Goal: Information Seeking & Learning: Learn about a topic

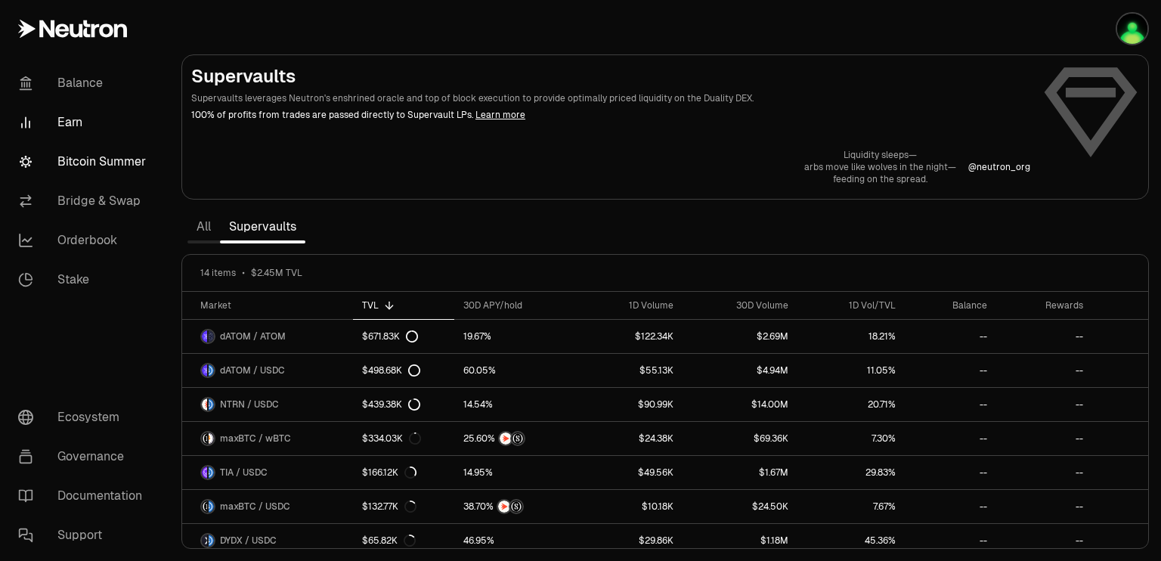
click at [90, 163] on link "Bitcoin Summer" at bounding box center [84, 161] width 157 height 39
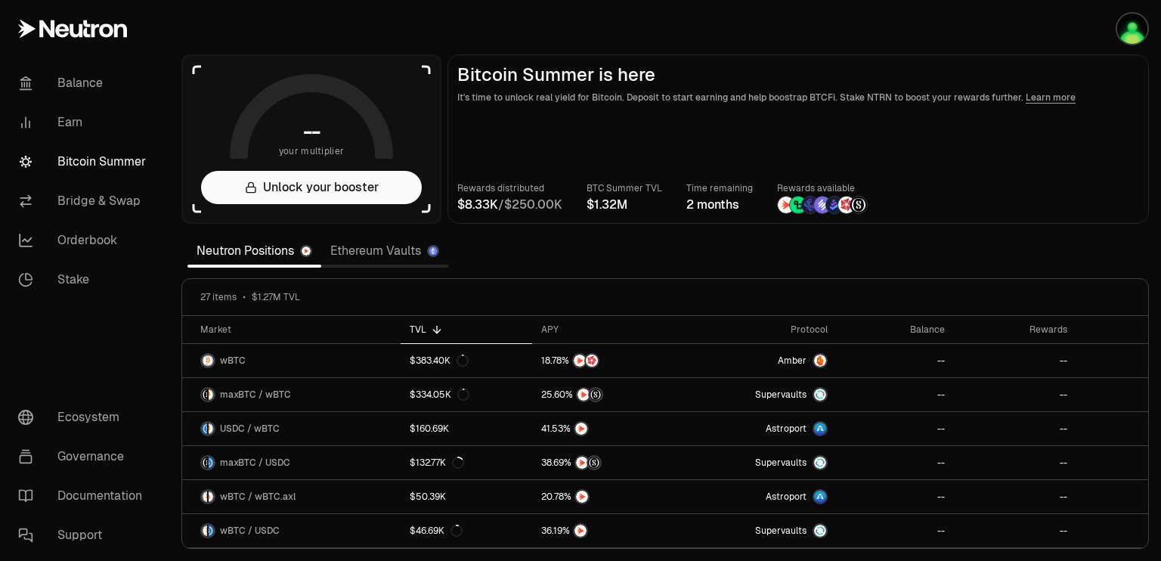
click at [1007, 251] on section "-- your multiplier Unlock your booster Bitcoin Summer is here It's time to unlo…" at bounding box center [665, 280] width 992 height 561
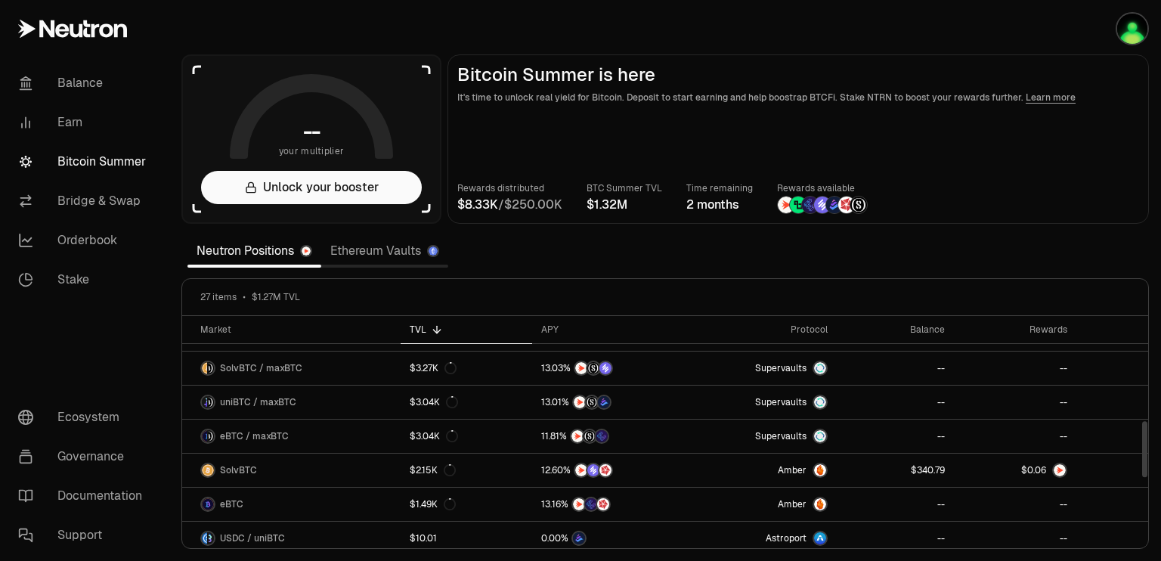
scroll to position [437, 0]
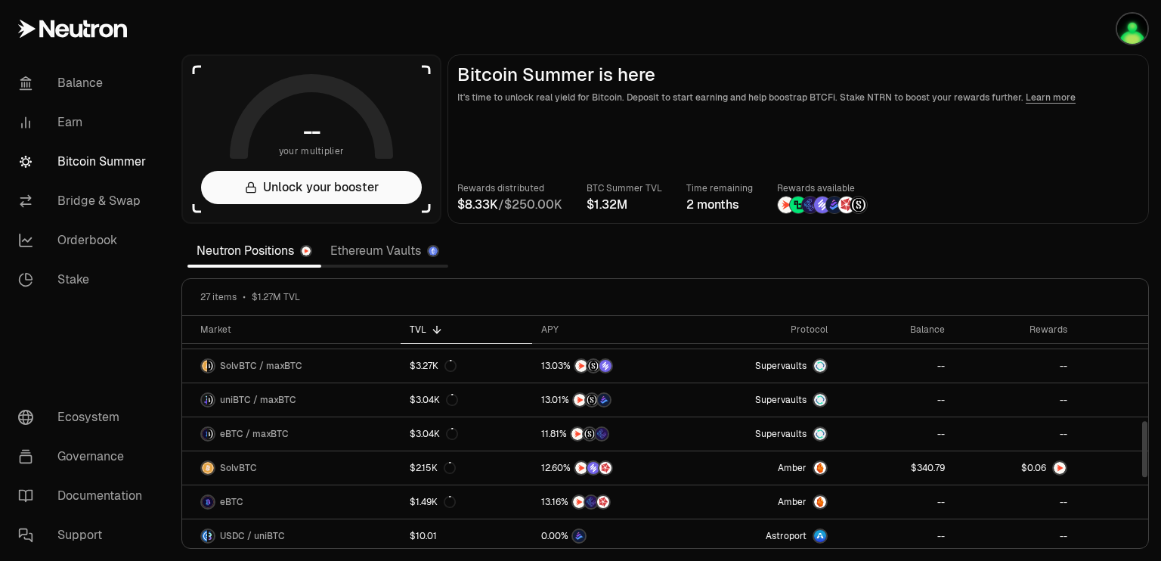
drag, startPoint x: 1144, startPoint y: 338, endPoint x: 1149, endPoint y: 442, distance: 104.5
click at [1147, 442] on div at bounding box center [1144, 449] width 5 height 56
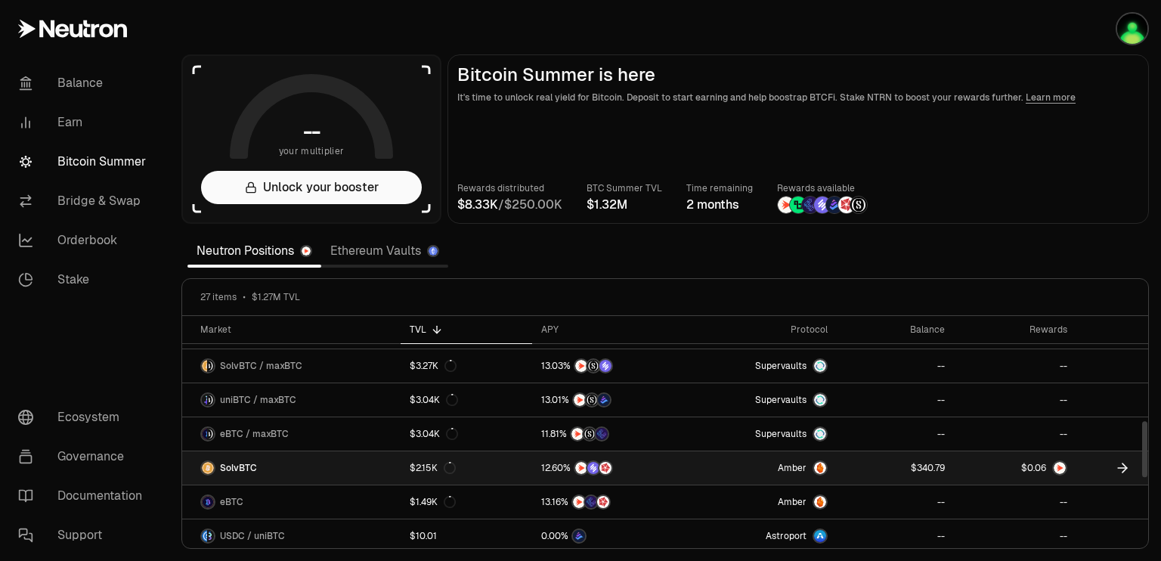
click at [277, 460] on link "SolvBTC" at bounding box center [291, 467] width 218 height 33
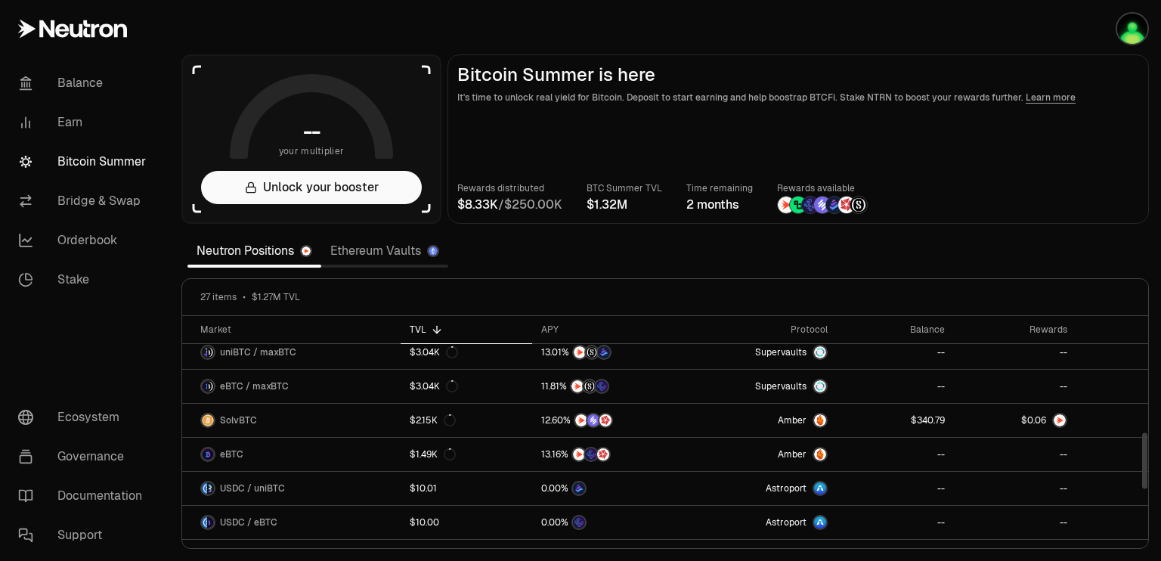
scroll to position [482, 0]
drag, startPoint x: 1145, startPoint y: 452, endPoint x: 1150, endPoint y: 463, distance: 11.5
click at [1147, 463] on div at bounding box center [1144, 460] width 5 height 56
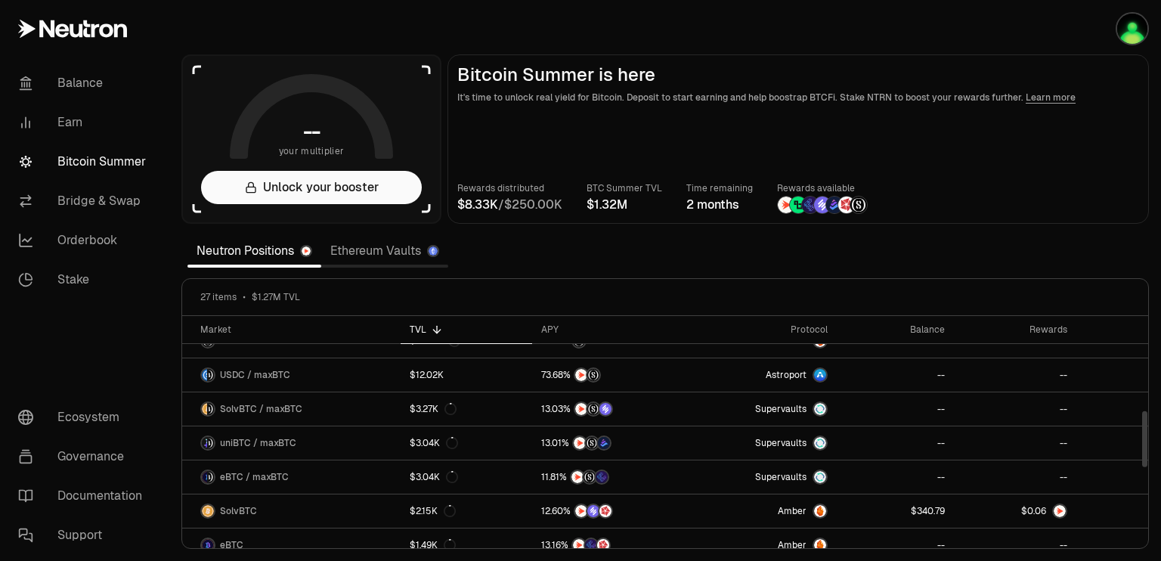
scroll to position [391, 0]
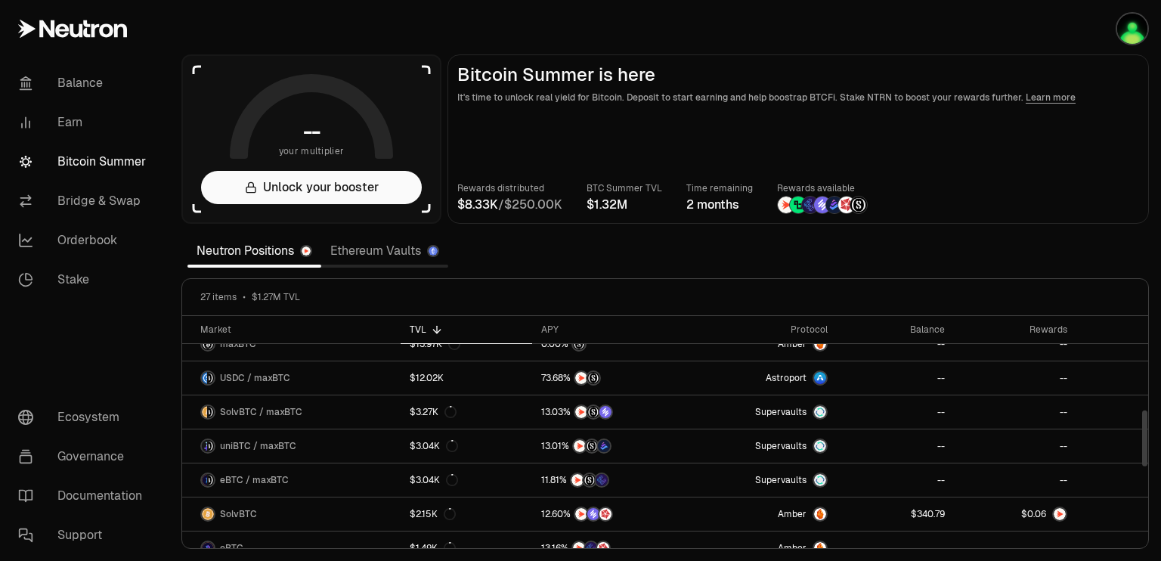
drag, startPoint x: 1145, startPoint y: 460, endPoint x: 1144, endPoint y: 438, distance: 22.0
click at [1144, 438] on div at bounding box center [1144, 438] width 5 height 56
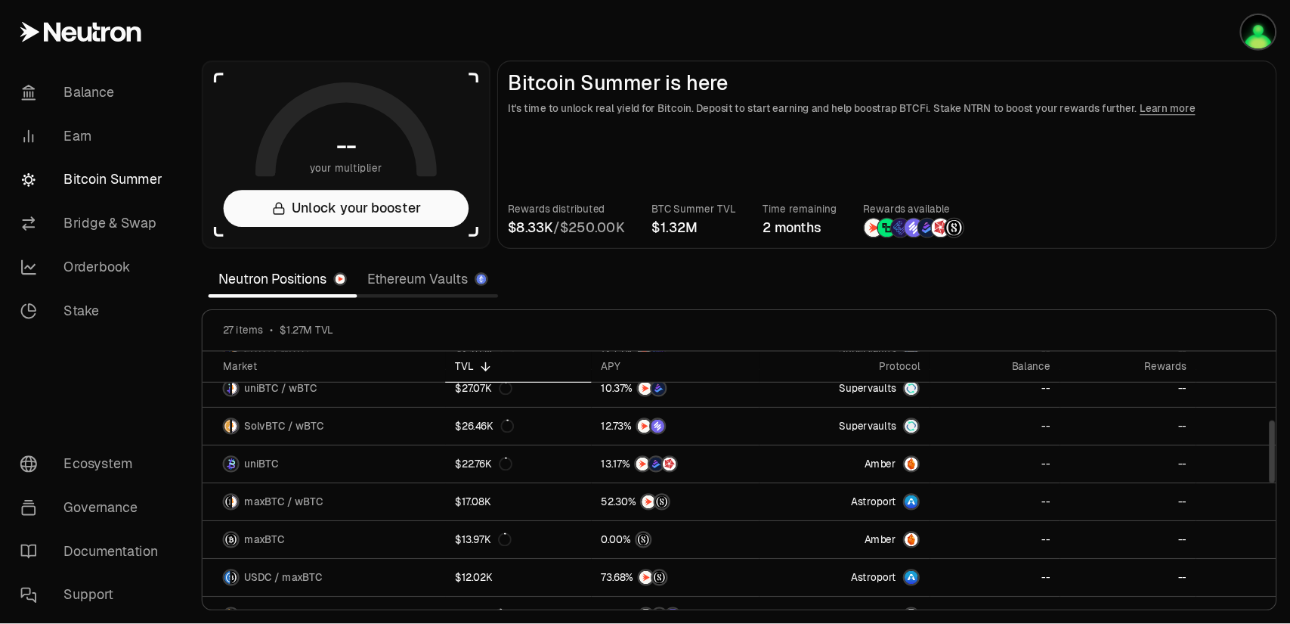
scroll to position [247, 0]
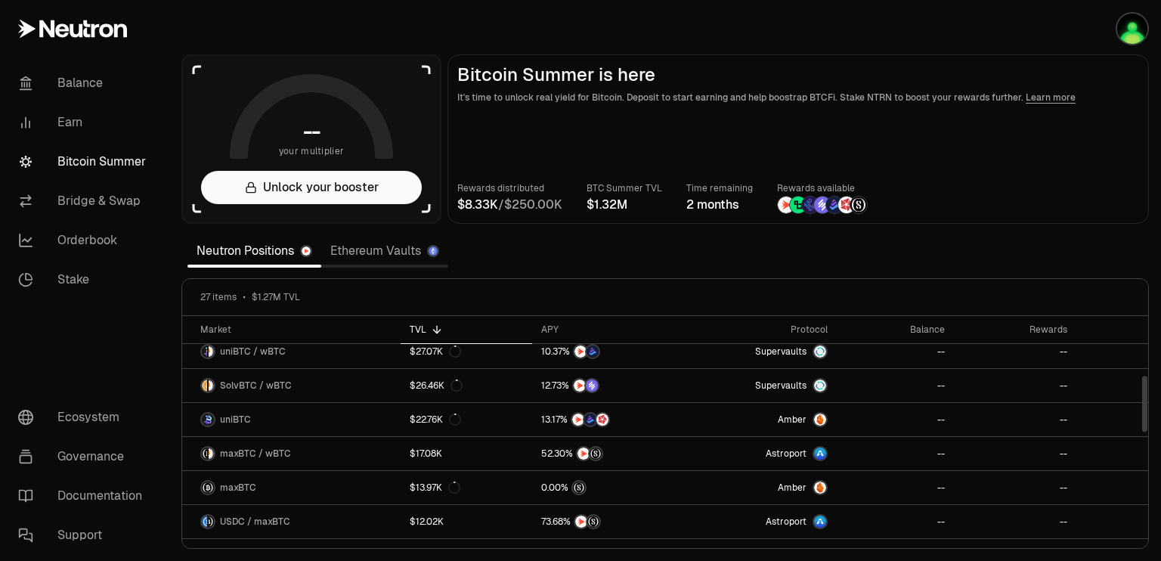
drag, startPoint x: 1144, startPoint y: 431, endPoint x: 1154, endPoint y: 396, distance: 36.1
click at [1147, 396] on div at bounding box center [1144, 404] width 5 height 56
drag, startPoint x: 382, startPoint y: 340, endPoint x: 413, endPoint y: 340, distance: 31.0
click at [413, 340] on tr "Market TVL APY Protocol Balance Rewards" at bounding box center [665, 330] width 966 height 28
drag, startPoint x: 399, startPoint y: 332, endPoint x: 356, endPoint y: 329, distance: 43.2
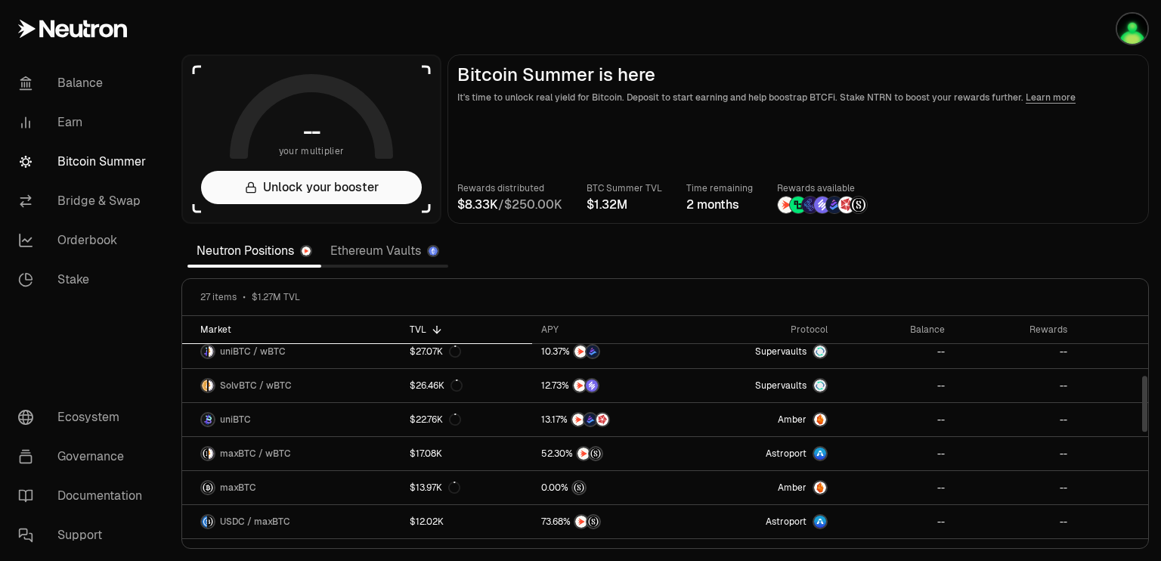
click at [356, 329] on tr "Market TVL APY Protocol Balance Rewards" at bounding box center [665, 330] width 966 height 28
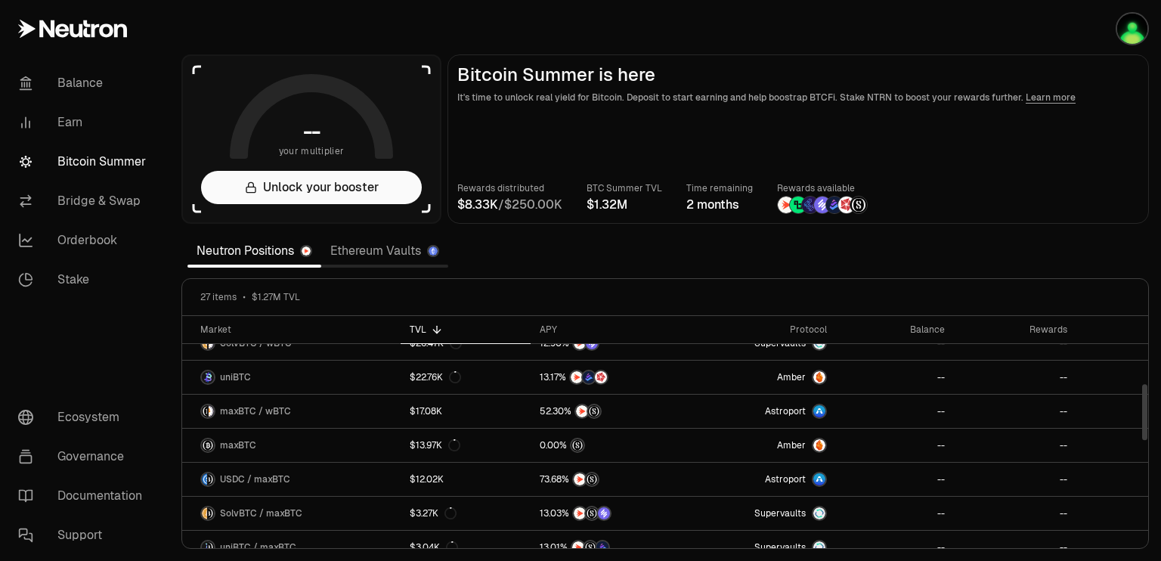
scroll to position [279, 0]
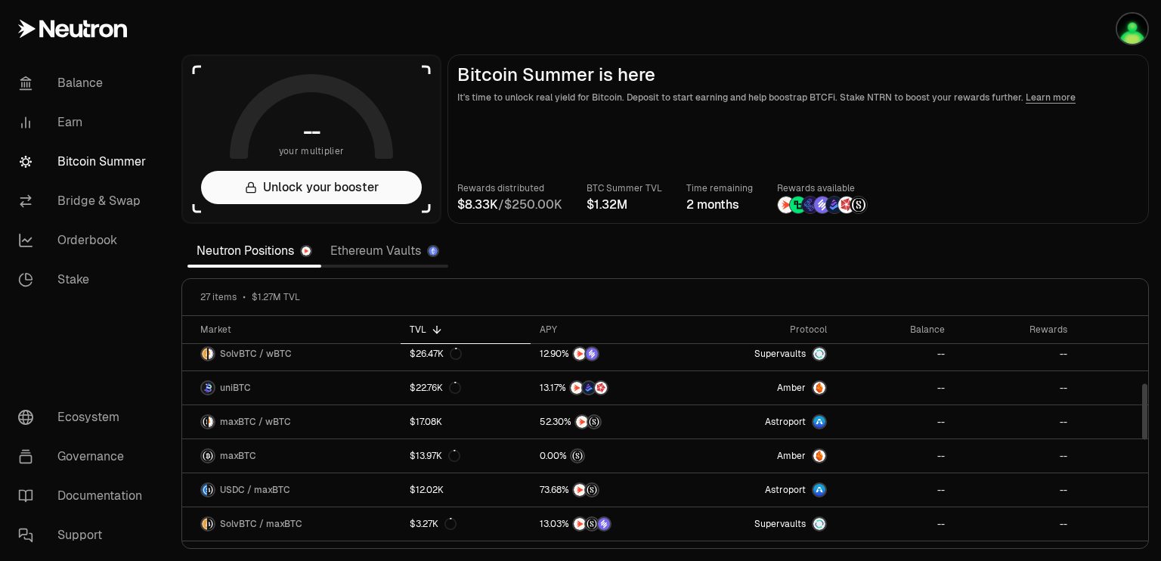
drag, startPoint x: 1144, startPoint y: 399, endPoint x: 1146, endPoint y: 410, distance: 11.6
click at [1146, 410] on div at bounding box center [1144, 411] width 5 height 56
click at [814, 206] on img at bounding box center [822, 205] width 17 height 17
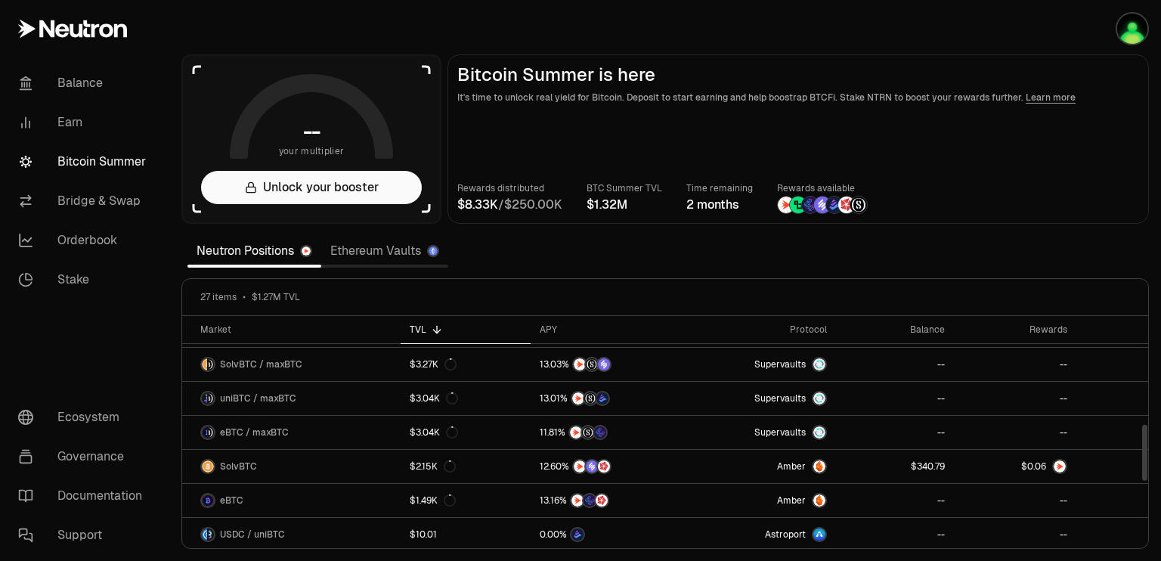
scroll to position [451, 0]
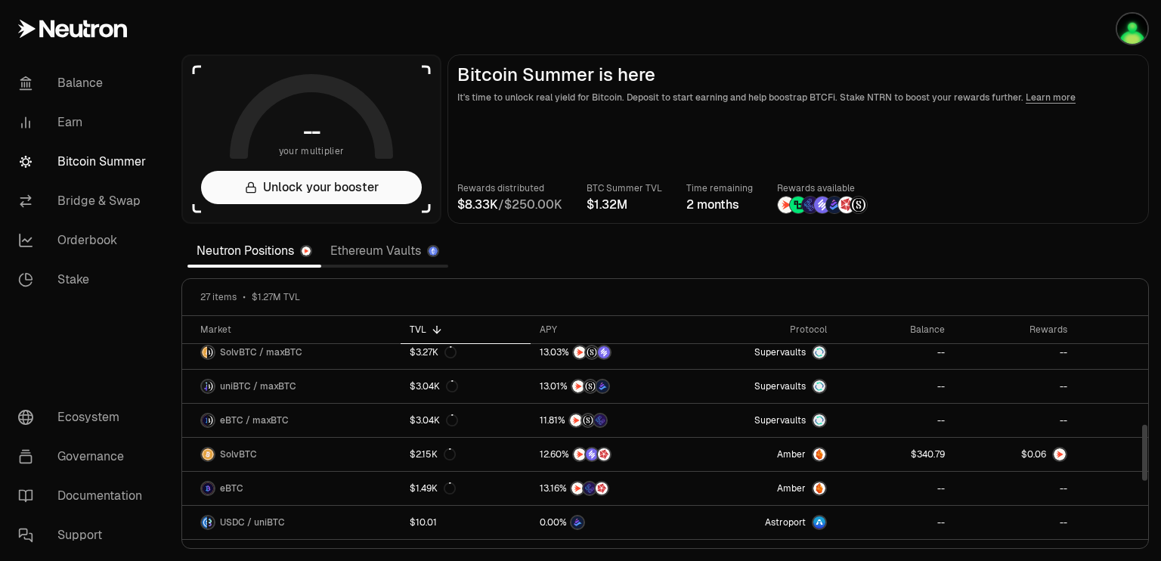
drag, startPoint x: 1144, startPoint y: 415, endPoint x: 1151, endPoint y: 456, distance: 41.5
click at [1147, 456] on div at bounding box center [1144, 453] width 5 height 56
click at [388, 249] on link "Ethereum Vaults" at bounding box center [384, 251] width 127 height 30
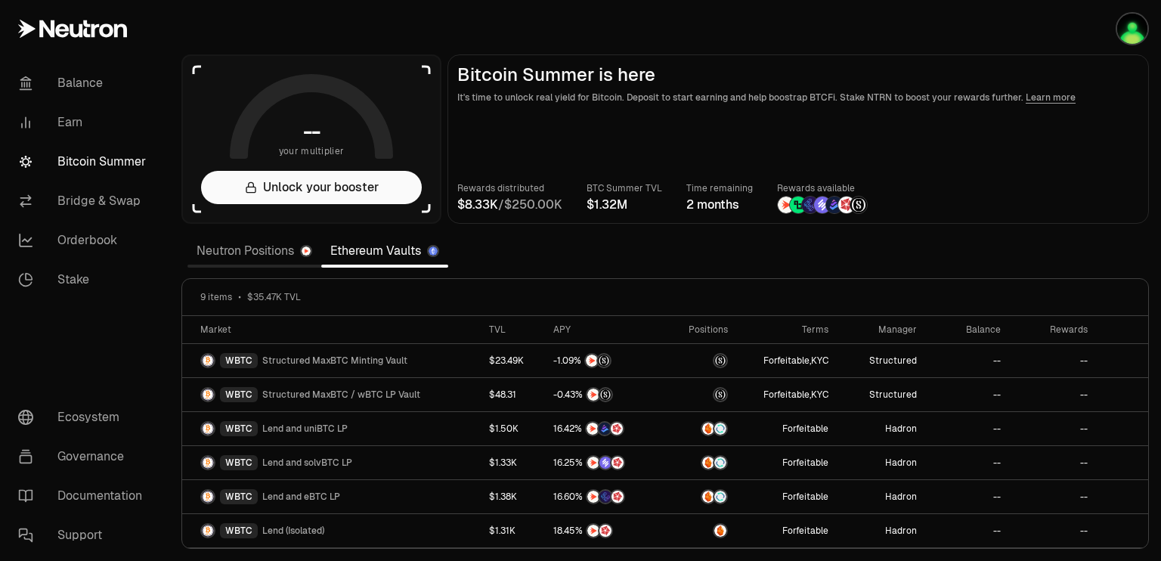
click at [1113, 265] on section "-- your multiplier Unlock your booster Bitcoin Summer is here It's time to unlo…" at bounding box center [665, 280] width 992 height 561
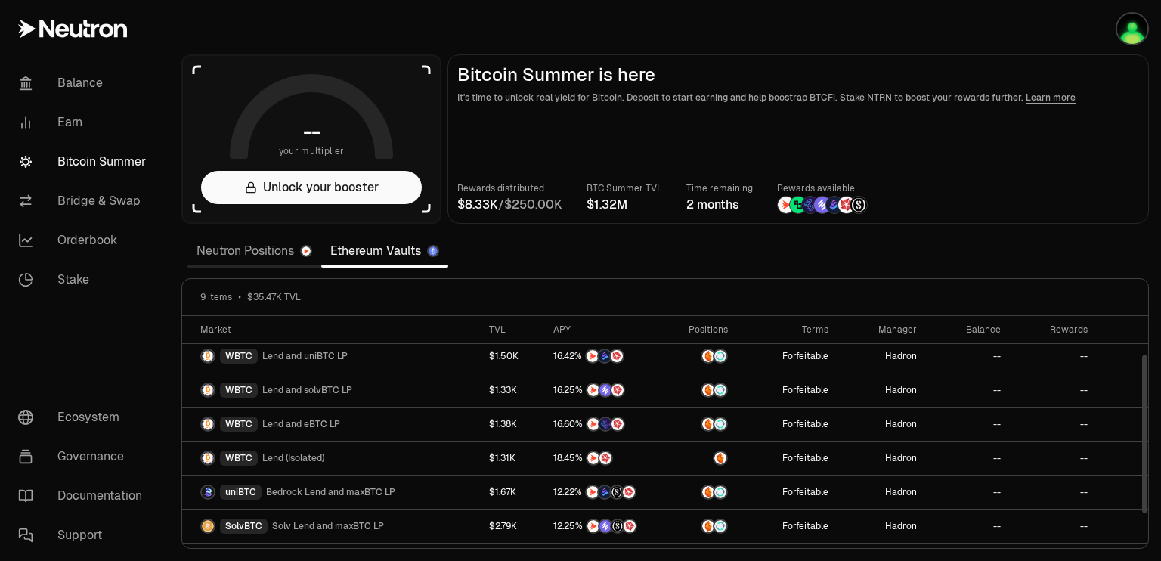
scroll to position [99, 0]
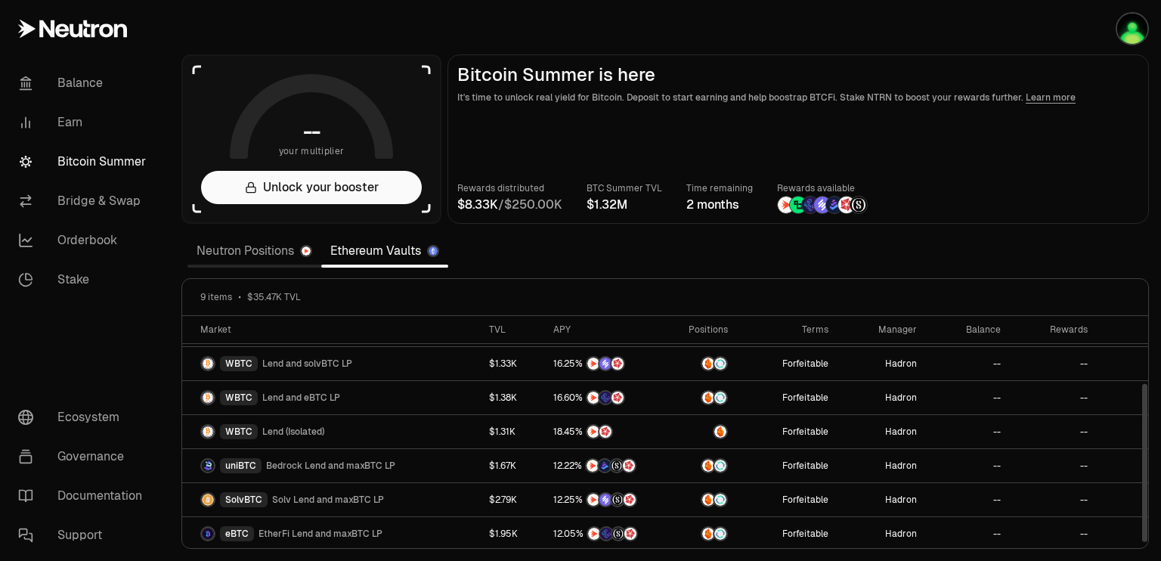
drag, startPoint x: 1144, startPoint y: 348, endPoint x: 1152, endPoint y: 444, distance: 97.1
click at [1147, 444] on div at bounding box center [1144, 463] width 5 height 158
click at [243, 247] on link "Neutron Positions" at bounding box center [254, 251] width 134 height 30
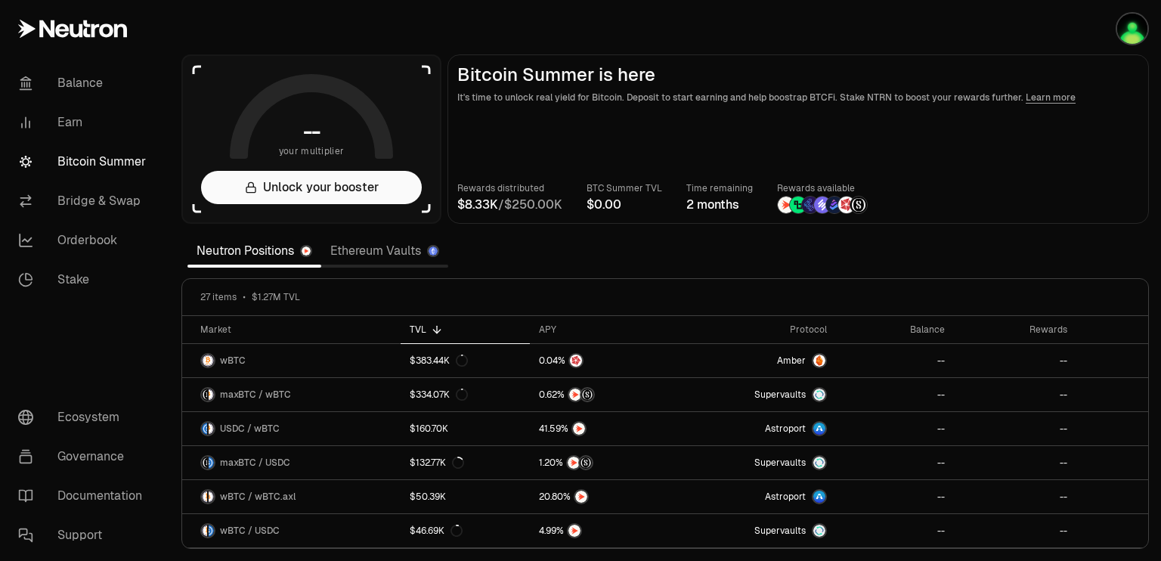
click at [1082, 269] on section "-- your multiplier Unlock your booster Bitcoin Summer is here It's time to unlo…" at bounding box center [665, 280] width 992 height 561
click at [1014, 309] on div "27 items $1.27M TVL" at bounding box center [665, 297] width 966 height 37
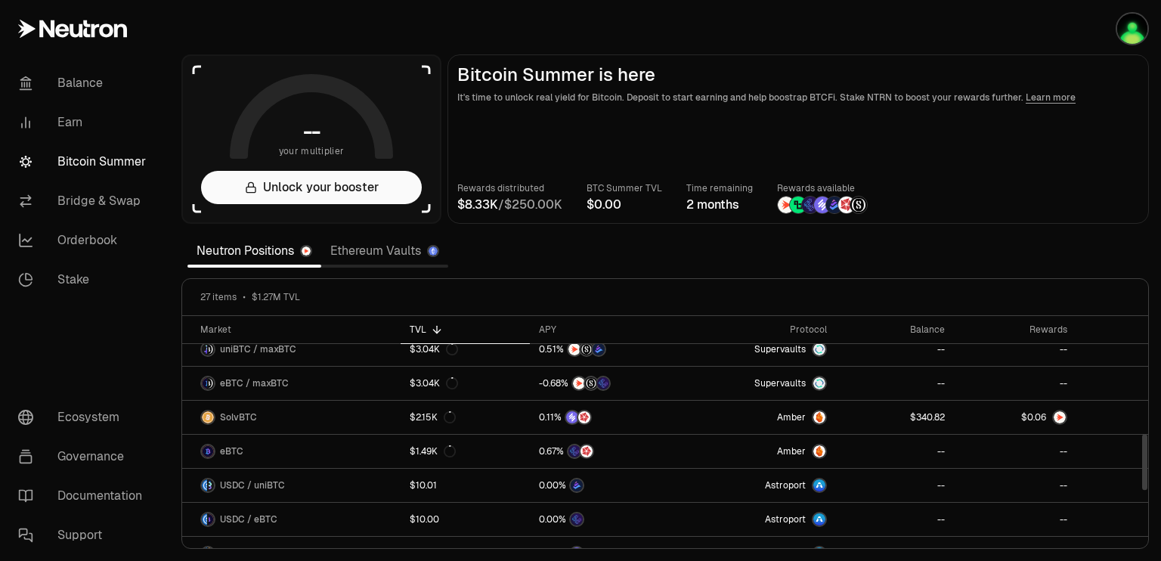
scroll to position [493, 0]
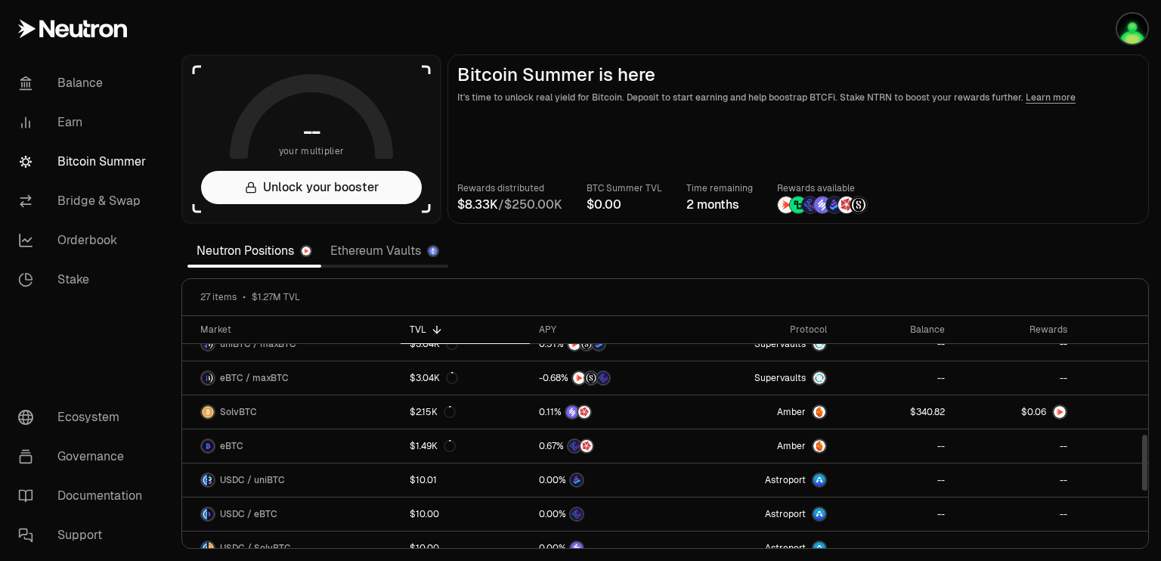
drag, startPoint x: 1144, startPoint y: 348, endPoint x: 1150, endPoint y: 466, distance: 118.1
click at [1147, 466] on div at bounding box center [1144, 463] width 5 height 56
